Goal: Transaction & Acquisition: Purchase product/service

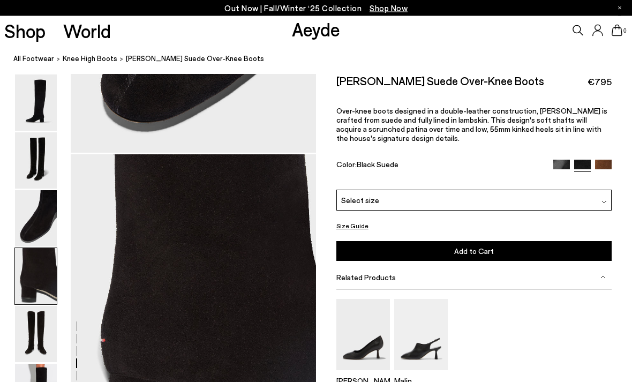
scroll to position [987, 0]
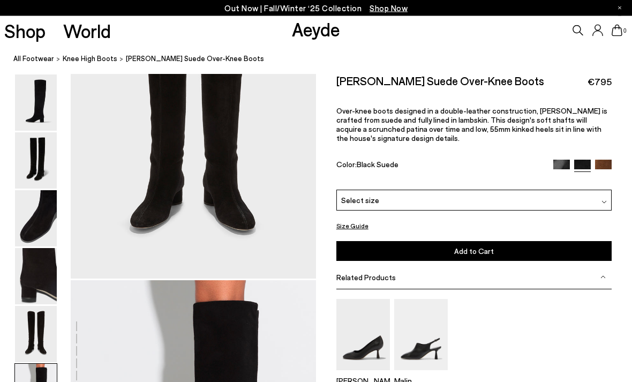
click at [42, 269] on img at bounding box center [36, 277] width 42 height 56
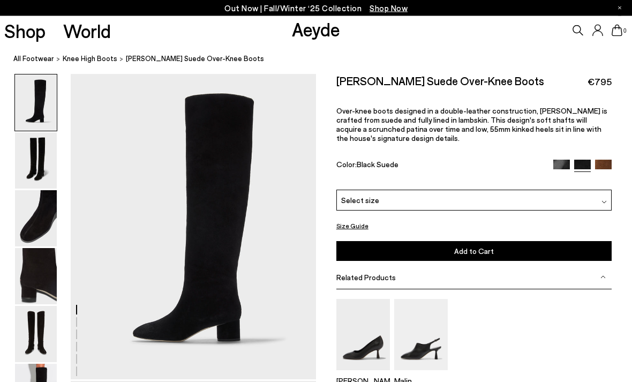
scroll to position [0, 0]
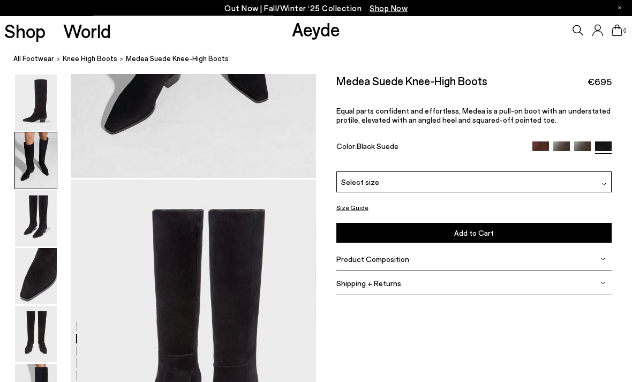
scroll to position [658, 0]
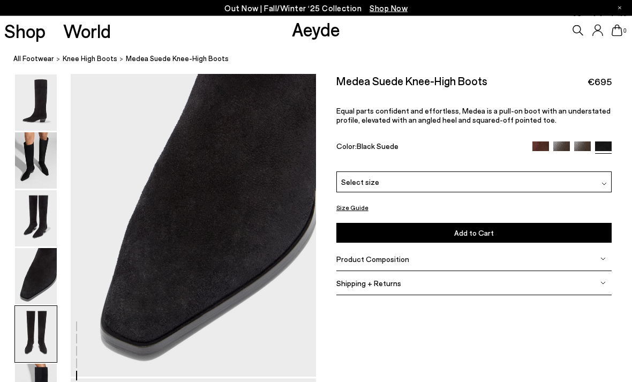
click at [36, 193] on img at bounding box center [36, 219] width 42 height 56
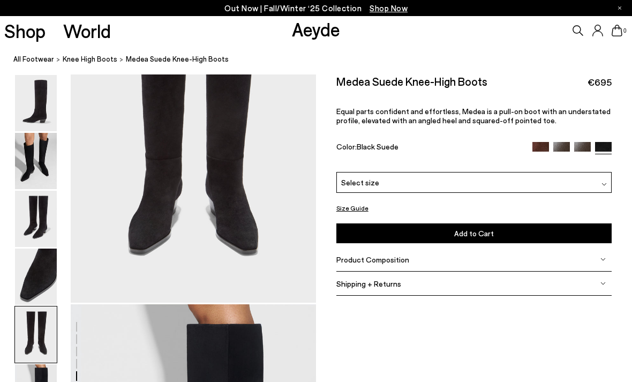
click at [39, 272] on img at bounding box center [36, 277] width 42 height 56
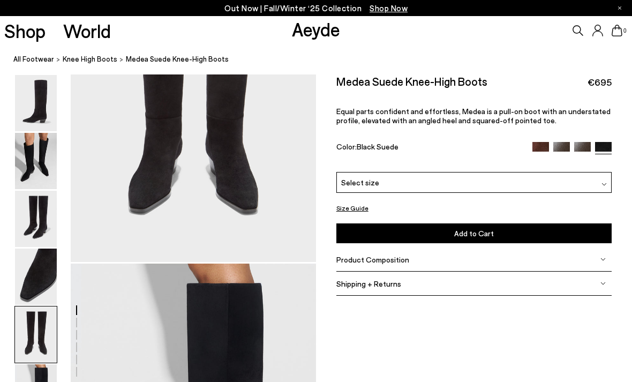
scroll to position [1451, 0]
